Goal: Task Accomplishment & Management: Manage account settings

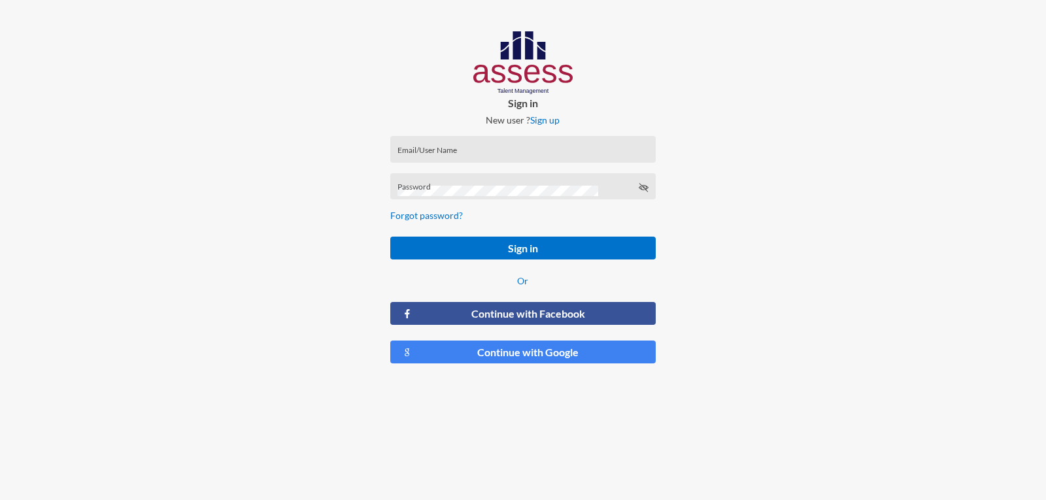
click at [592, 152] on input "Email/User Name" at bounding box center [523, 153] width 251 height 10
click at [207, 122] on div at bounding box center [174, 202] width 349 height 405
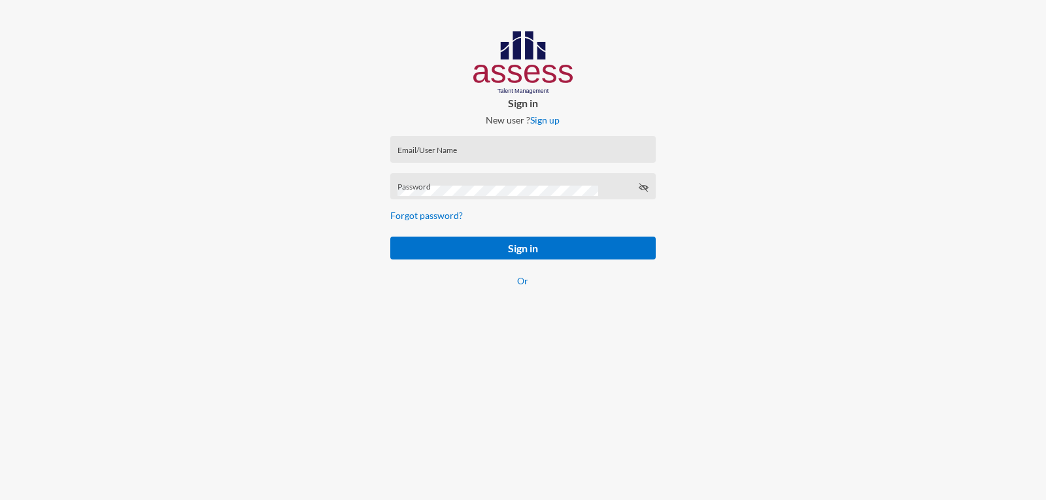
click at [502, 163] on form "Email/User Name Password Forgot password? Sign in Or" at bounding box center [523, 220] width 286 height 188
click at [505, 153] on input "Email/User Name" at bounding box center [523, 153] width 251 height 10
type input "[EMAIL_ADDRESS][DOMAIN_NAME]"
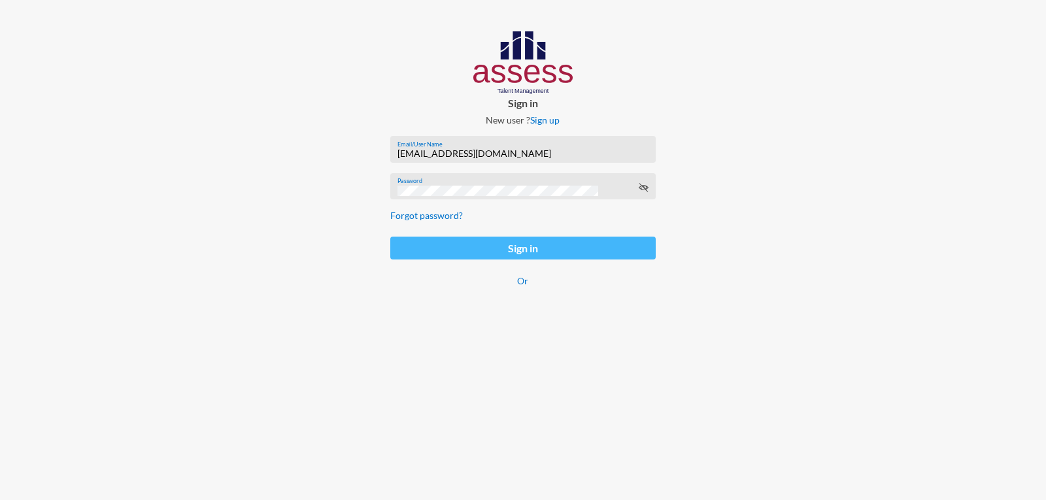
click at [502, 256] on button "Sign in" at bounding box center [522, 248] width 265 height 23
